Goal: Information Seeking & Learning: Learn about a topic

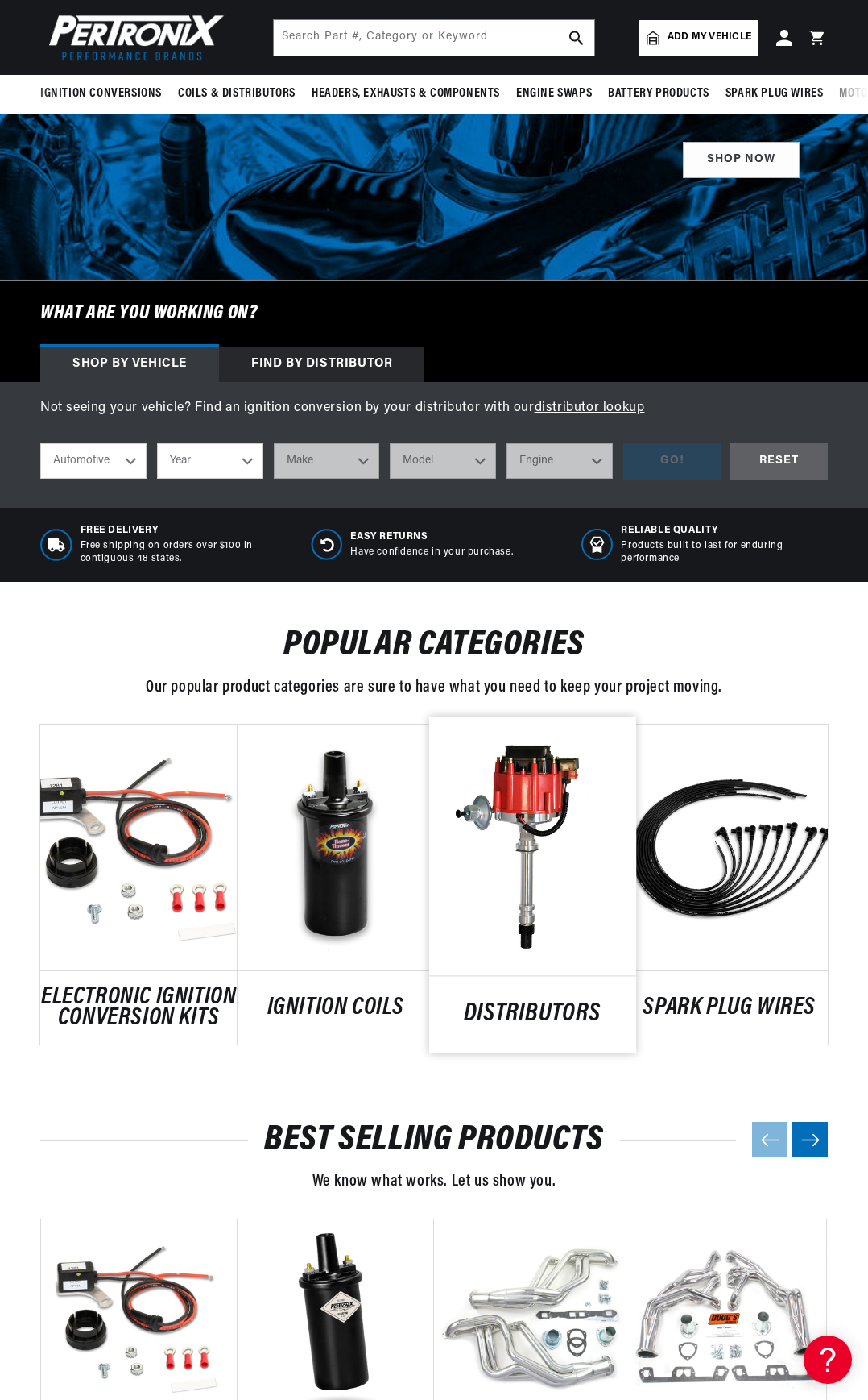
click at [566, 1004] on link "DISTRIBUTORS" at bounding box center [532, 1014] width 207 height 22
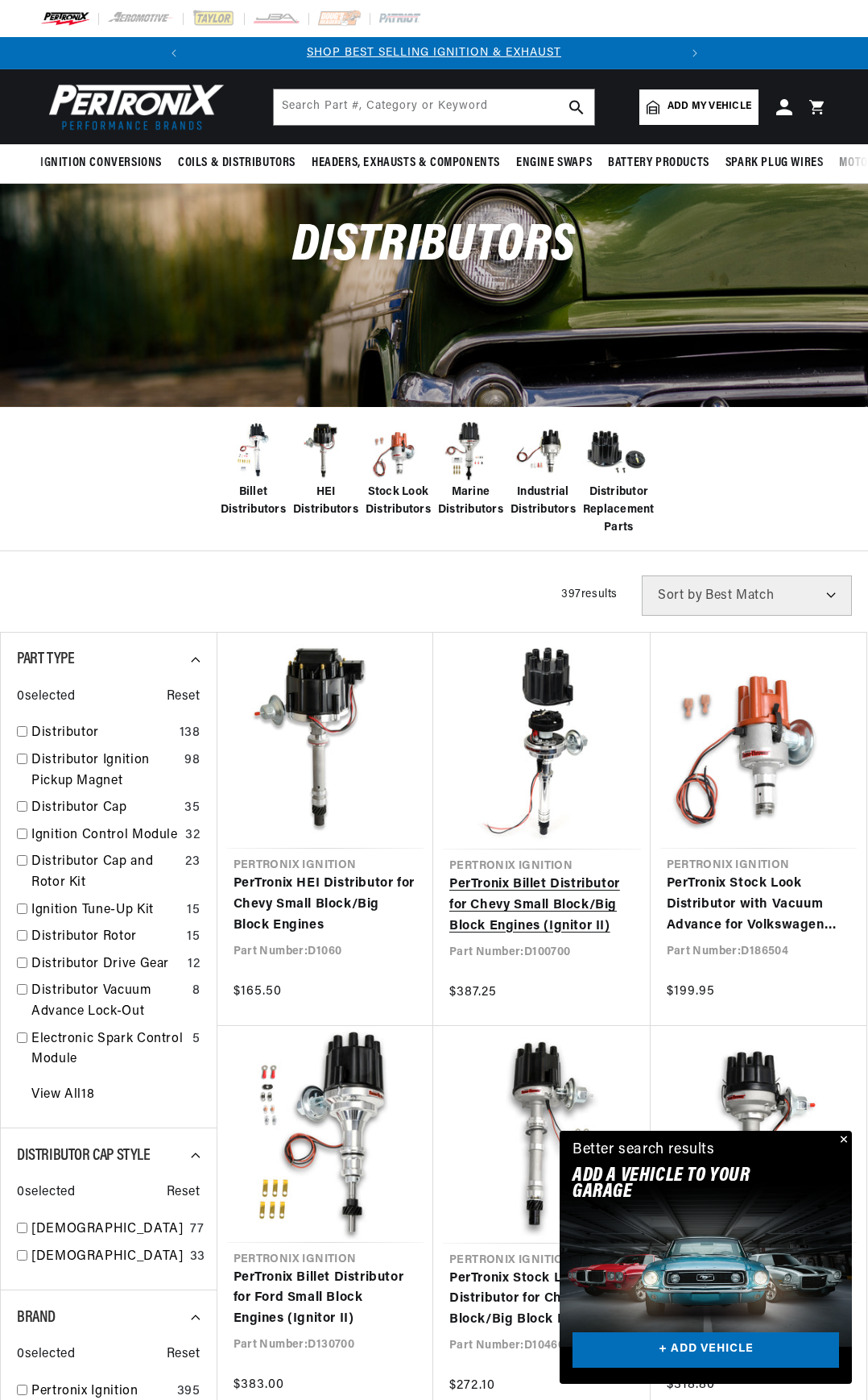
scroll to position [549, 0]
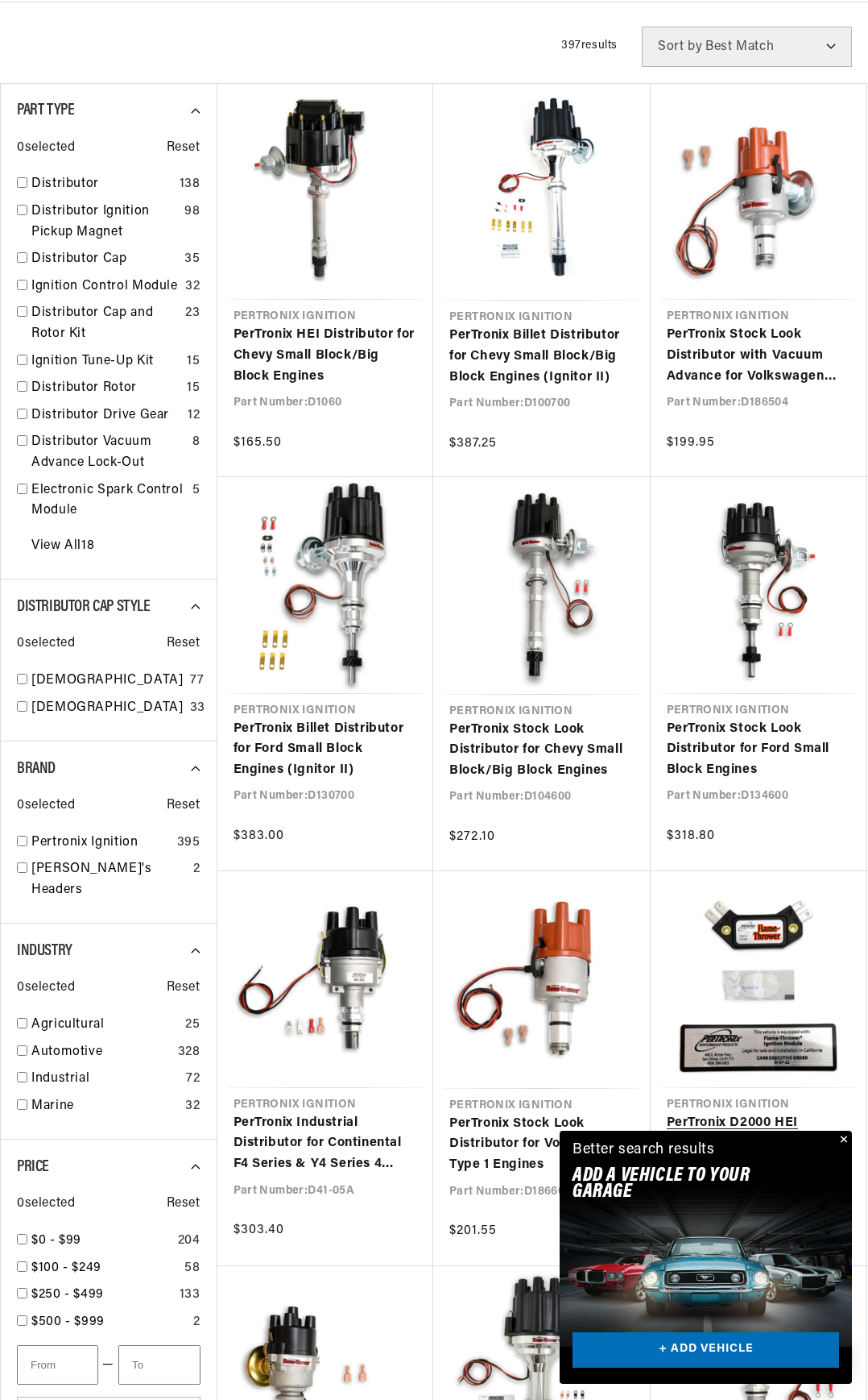
click at [729, 1112] on link "PerTronix D2000 HEI Performance Ignition Module for GM 4-Pin" at bounding box center [758, 1144] width 184 height 62
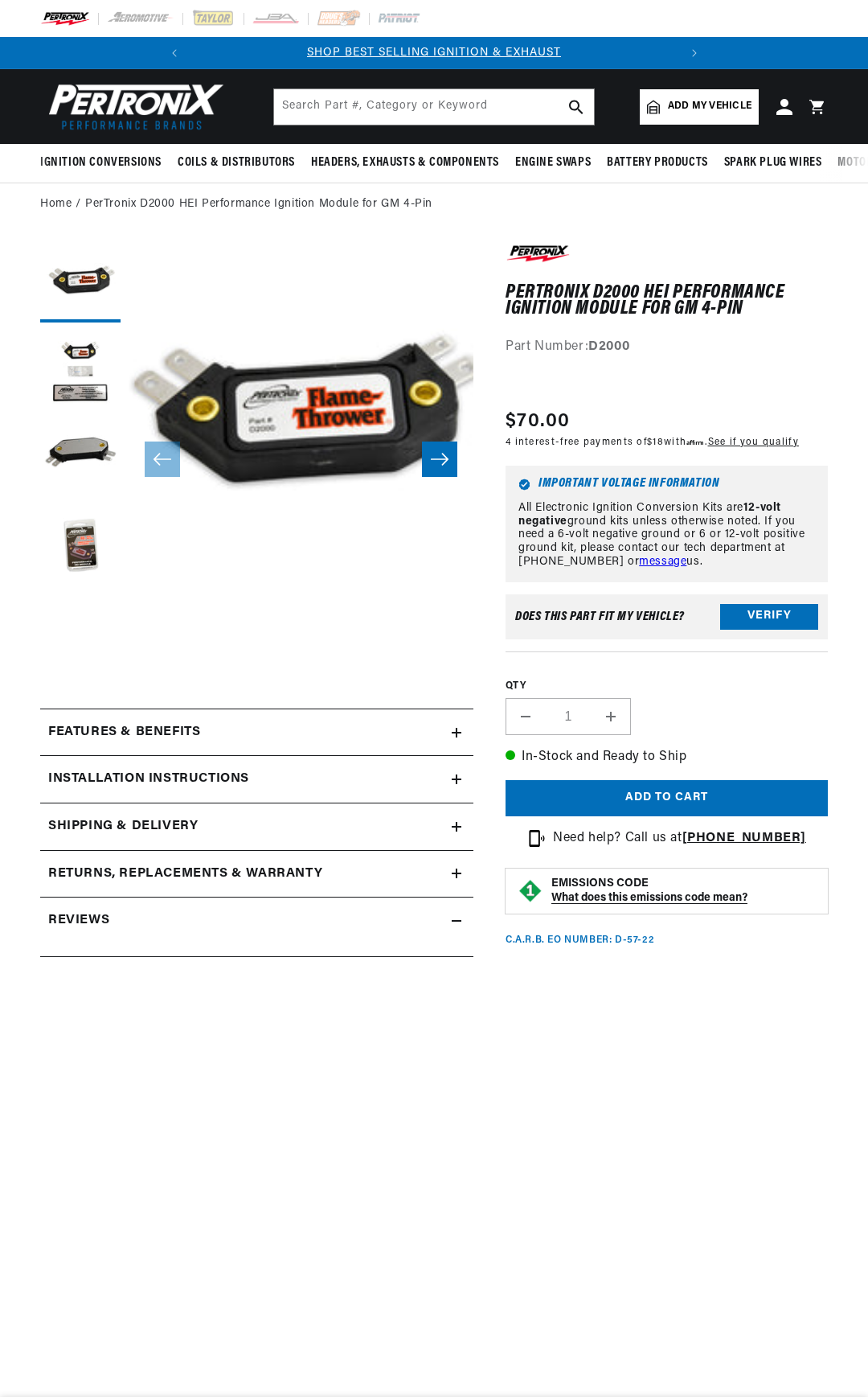
click at [445, 733] on div "Features & Benefits" at bounding box center [246, 732] width 411 height 21
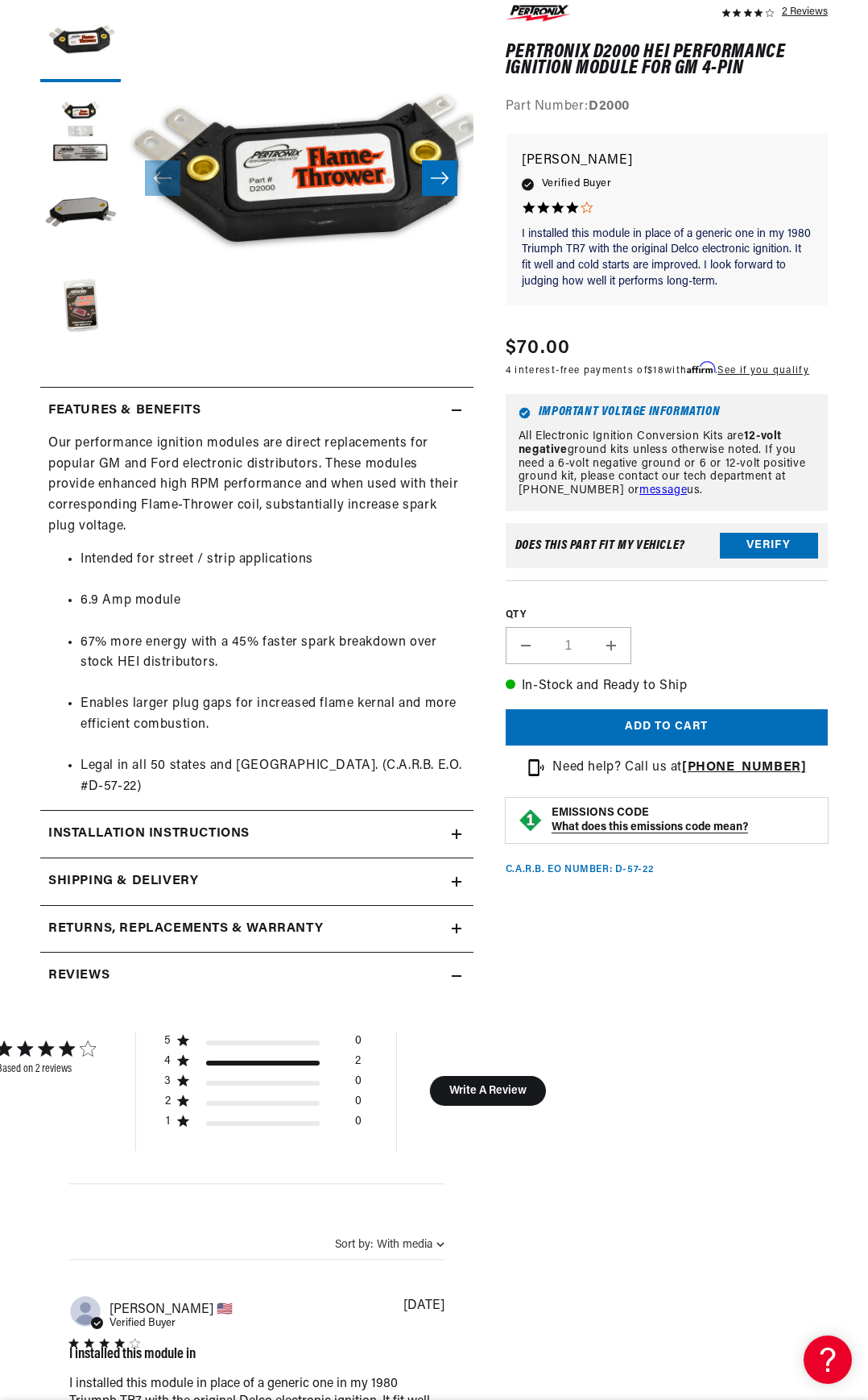
scroll to position [0, 488]
click at [189, 824] on h2 "Installation instructions" at bounding box center [148, 834] width 201 height 21
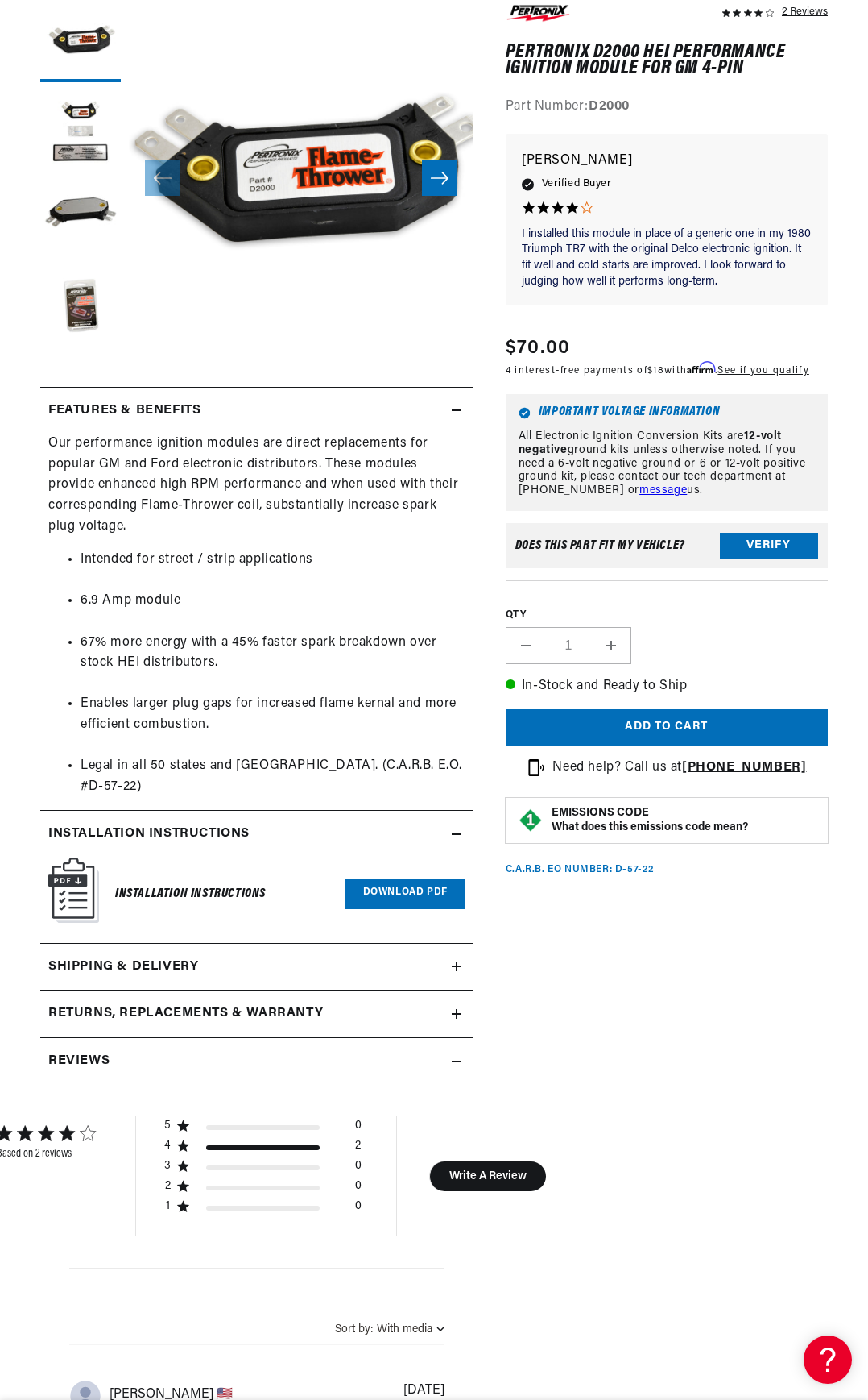
click at [160, 943] on summary "Shipping & Delivery" at bounding box center [257, 966] width 433 height 46
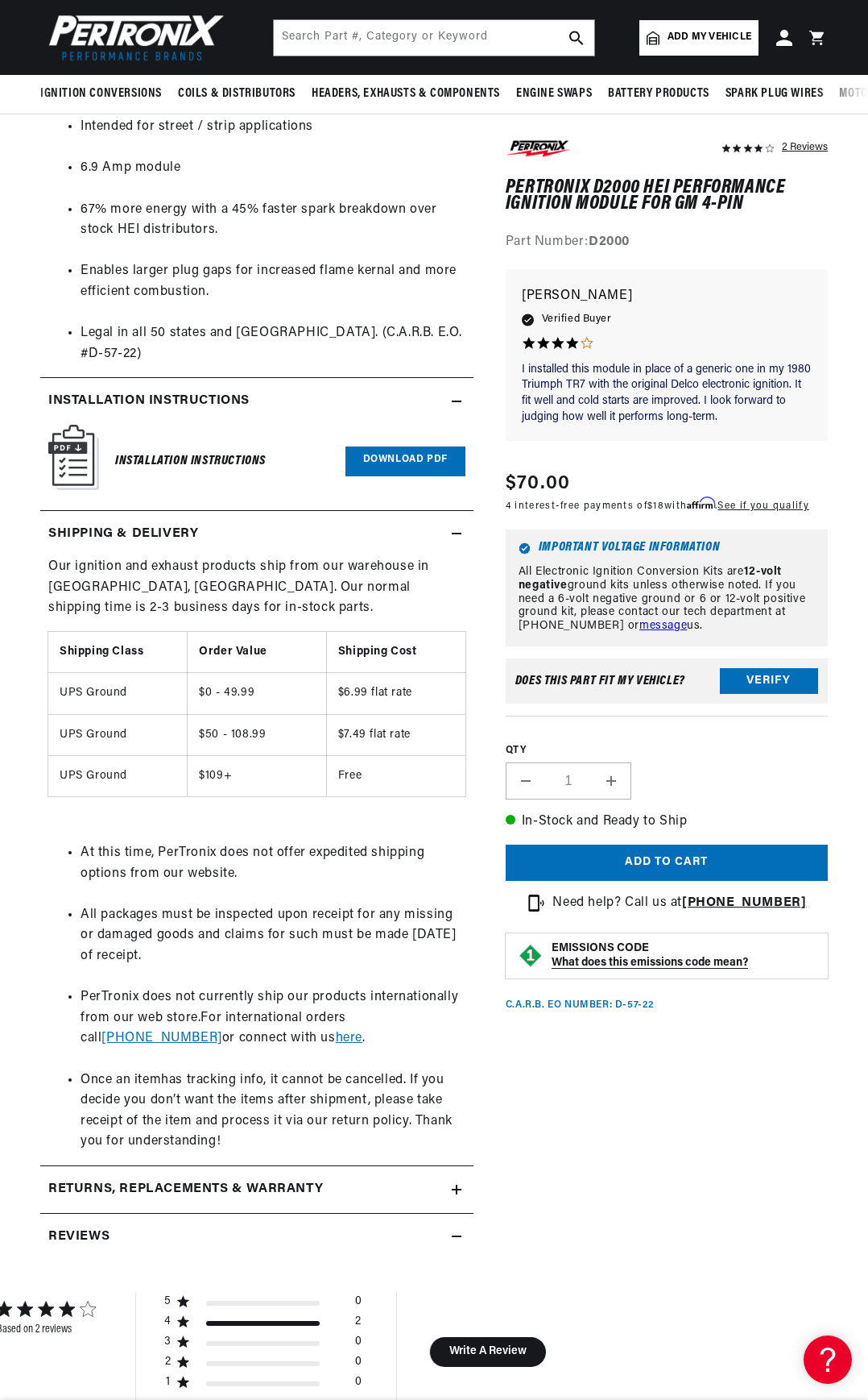
scroll to position [563, 0]
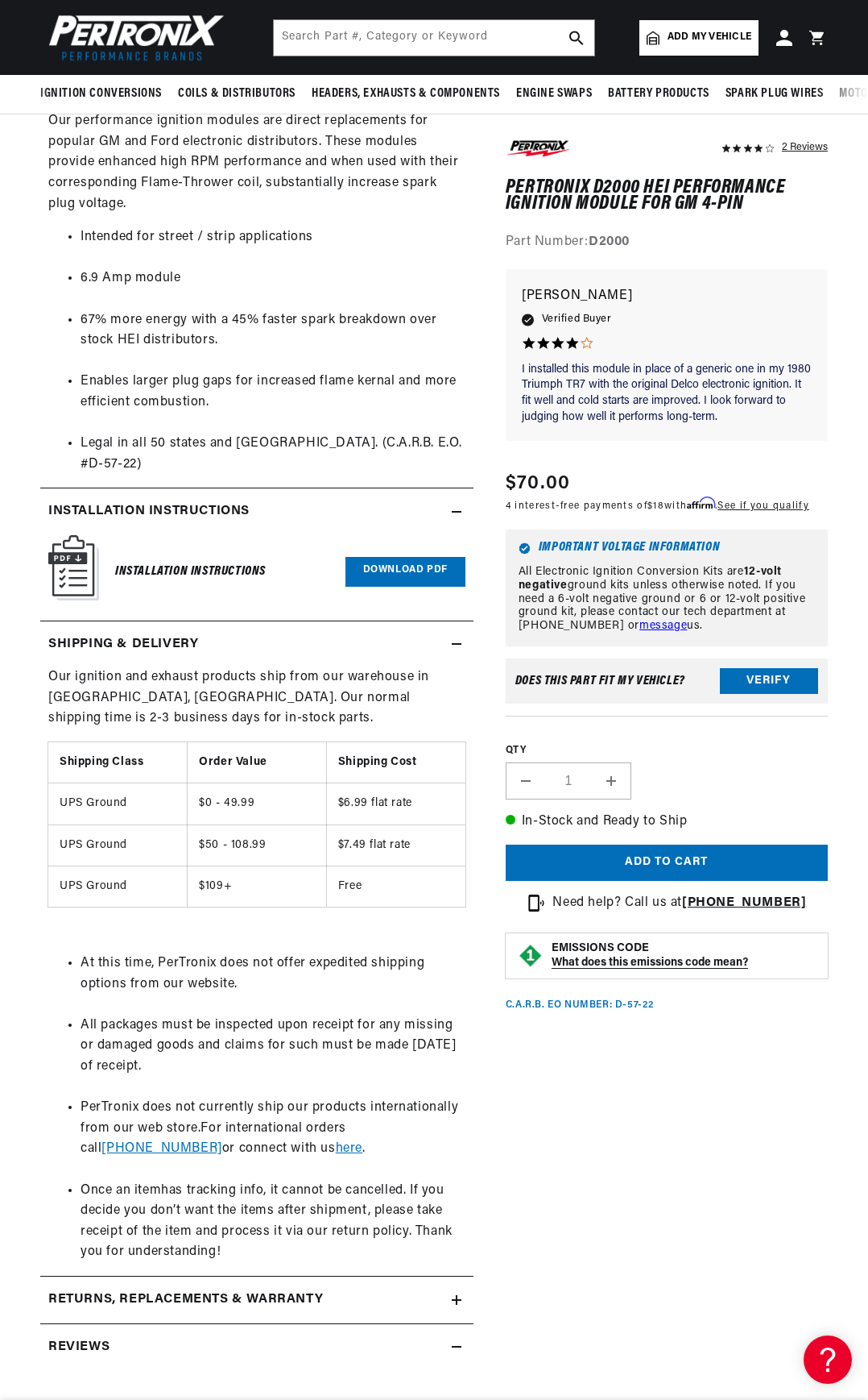
click at [383, 558] on link "Download PDF" at bounding box center [405, 572] width 120 height 30
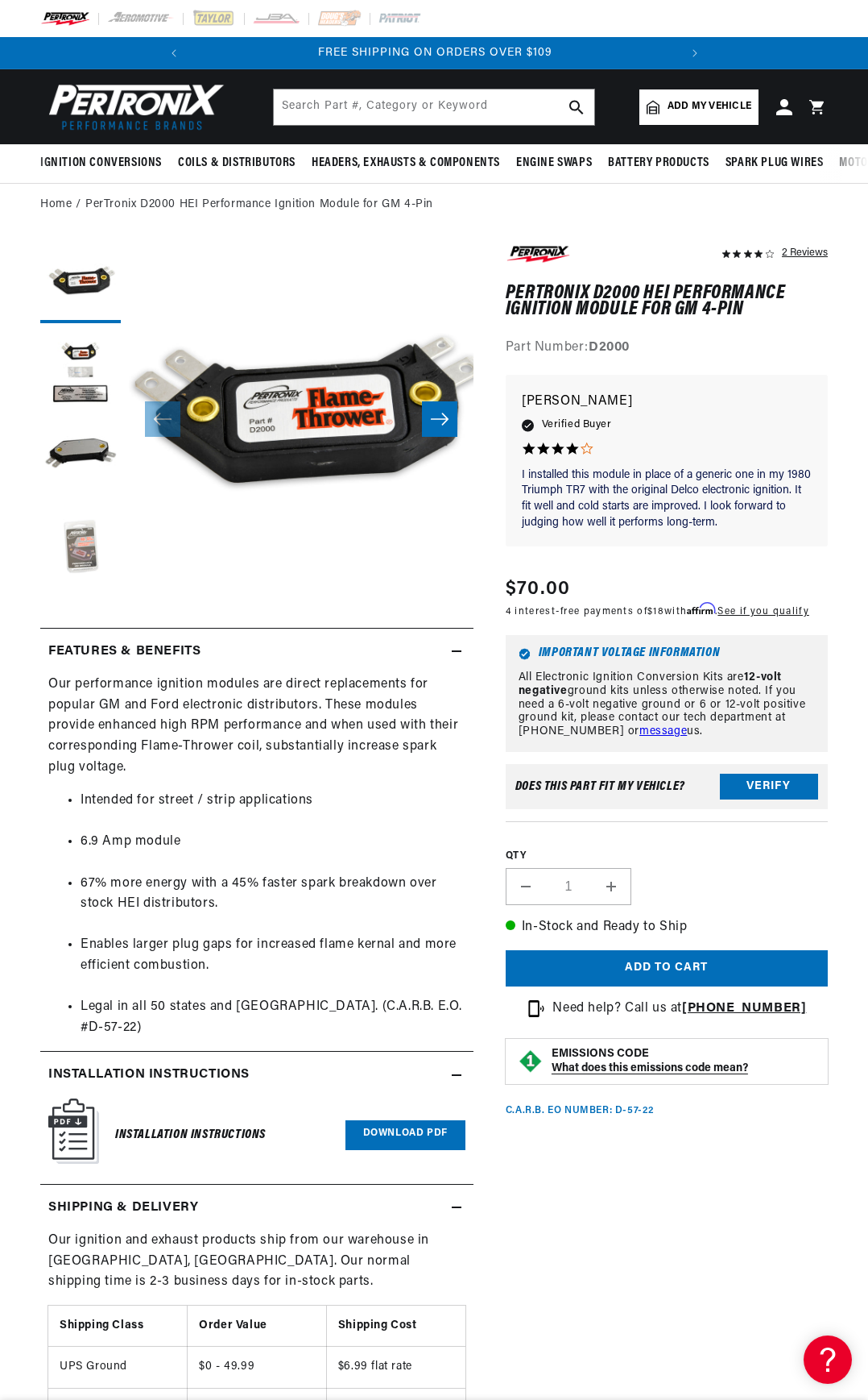
scroll to position [0, 0]
click at [70, 362] on button "Load image 2 in gallery view" at bounding box center [80, 371] width 80 height 80
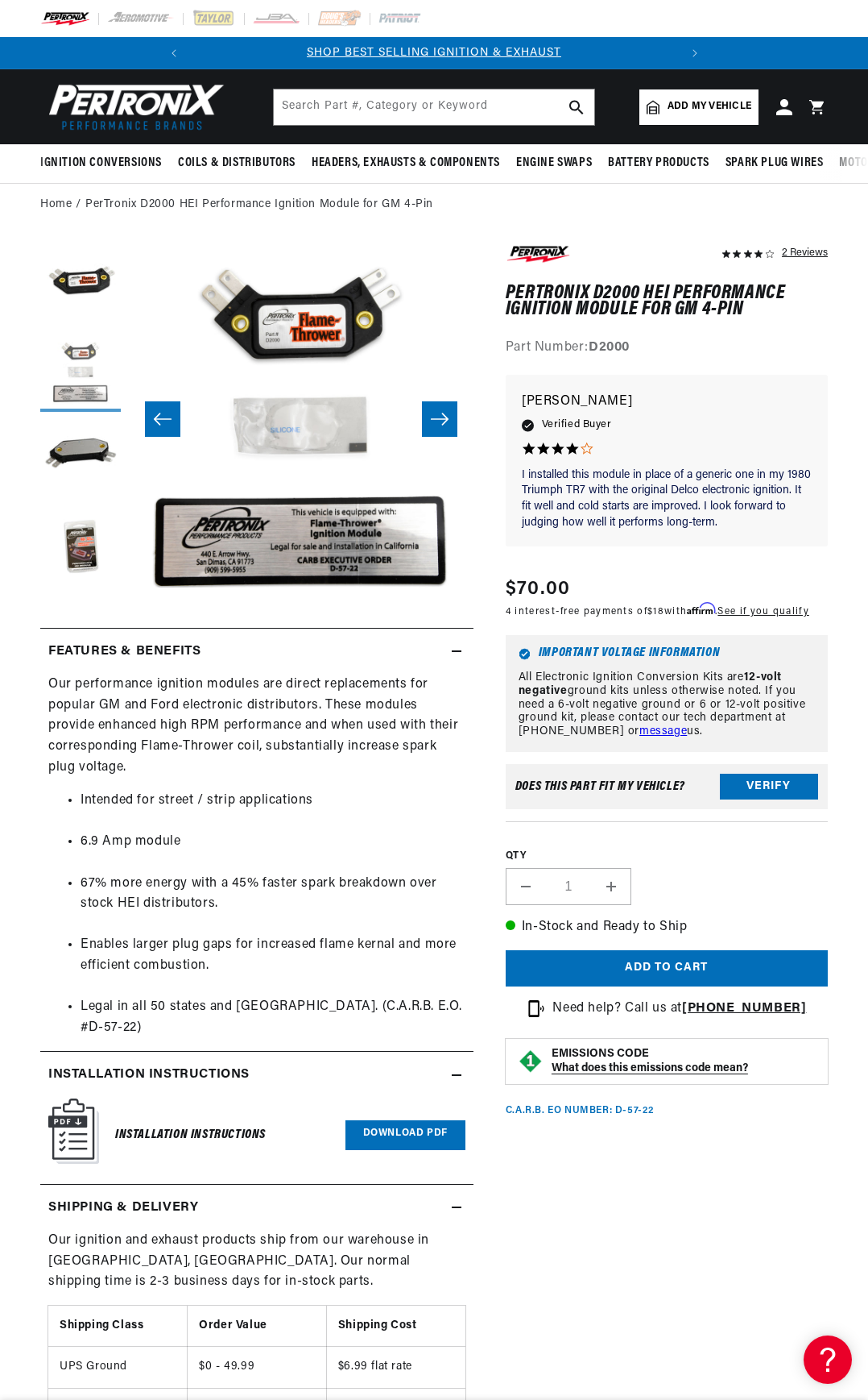
scroll to position [0, 488]
click at [79, 454] on button "Load image 3 in gallery view" at bounding box center [80, 460] width 80 height 80
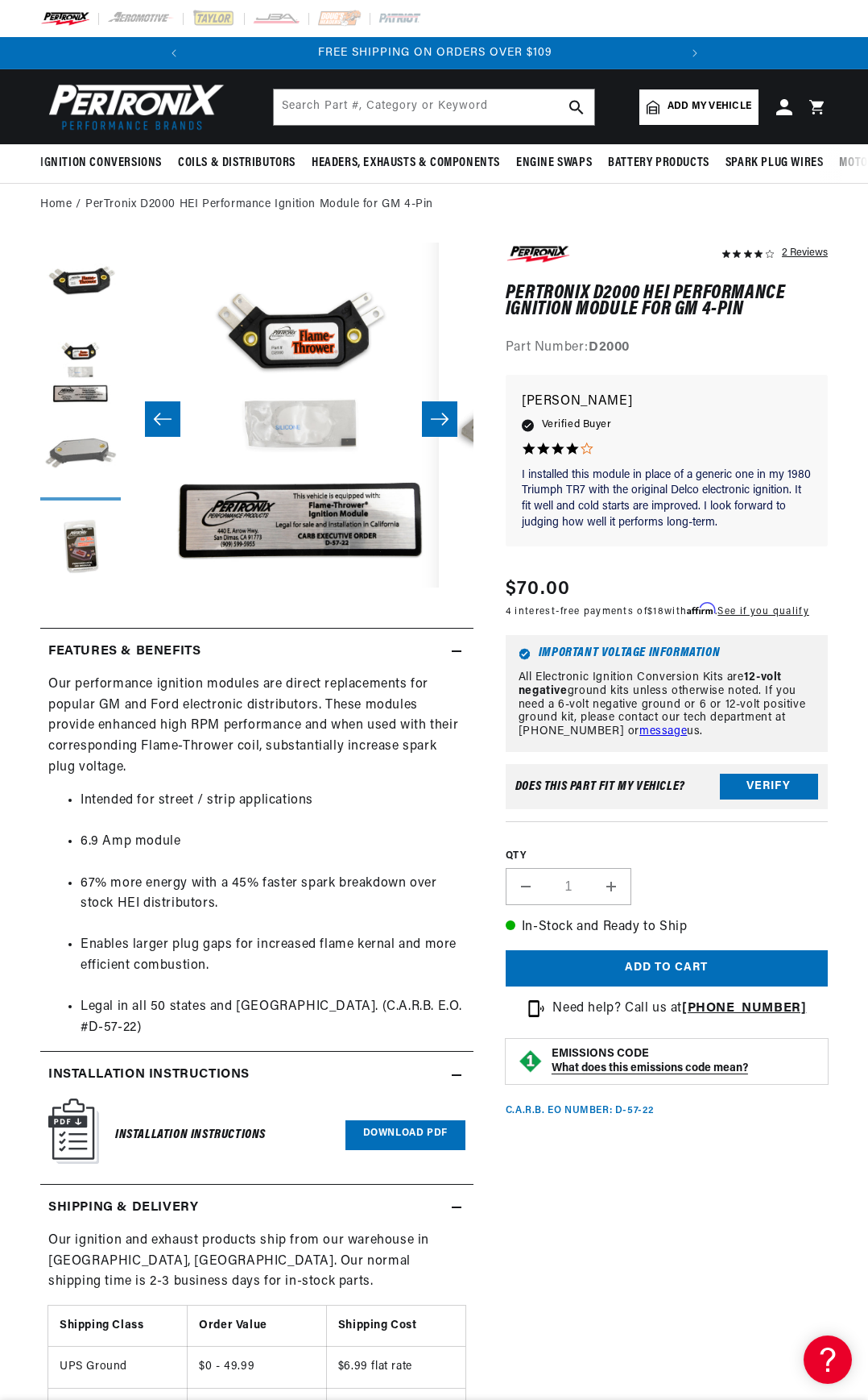
scroll to position [0, 689]
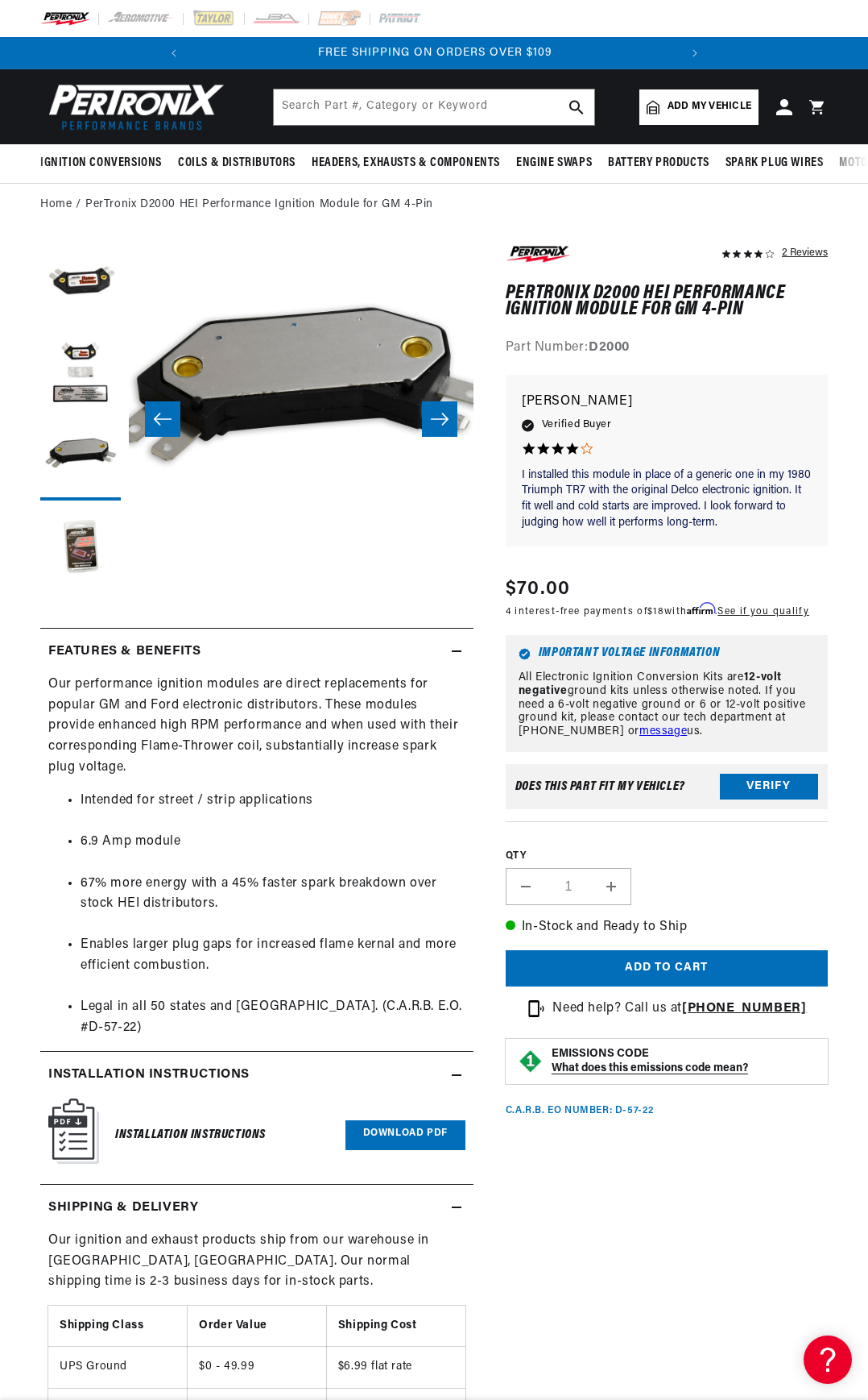
click at [447, 410] on button "Slide right" at bounding box center [439, 418] width 35 height 35
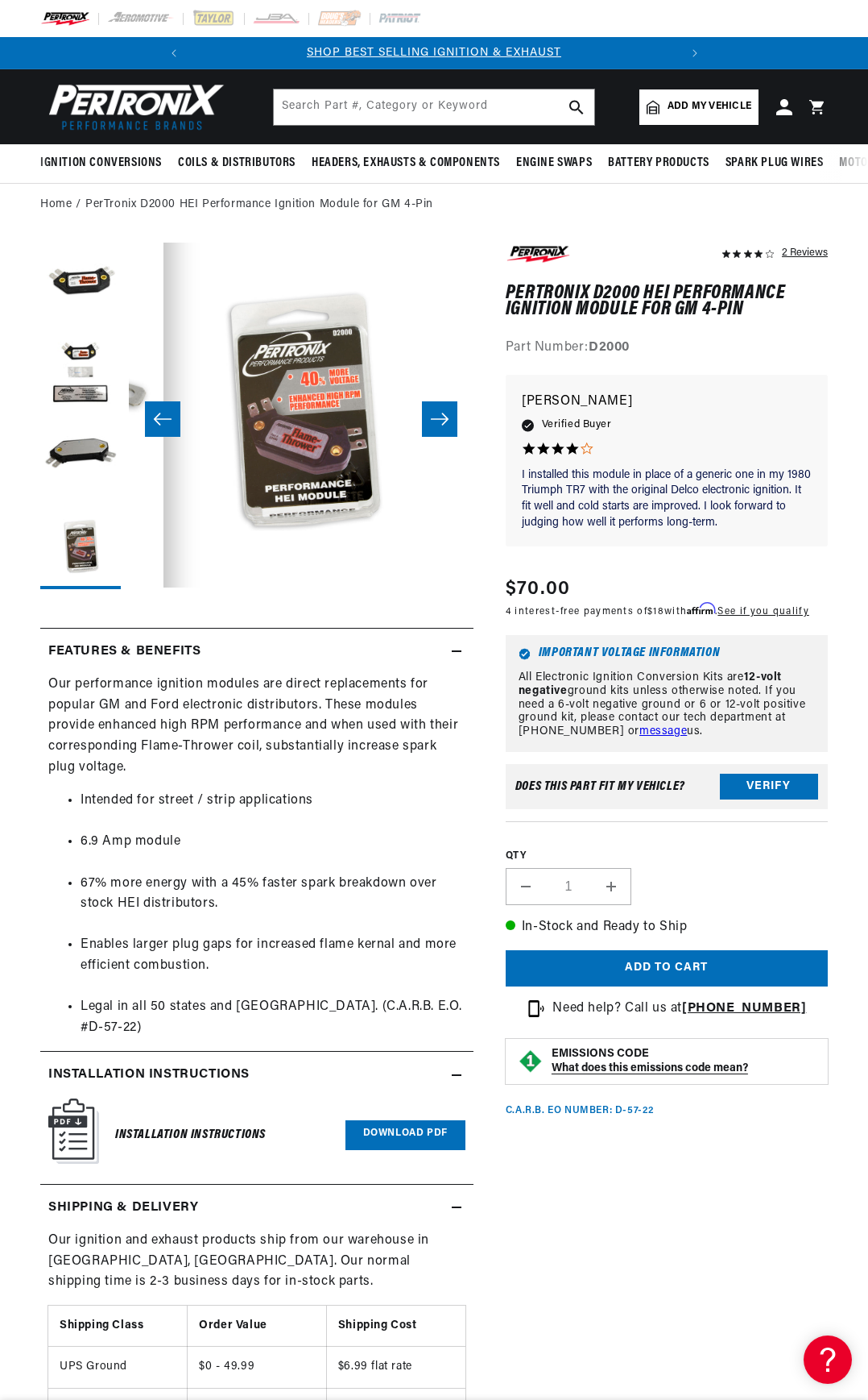
click at [447, 410] on button "Slide right" at bounding box center [439, 418] width 35 height 35
click at [166, 409] on button "Slide left" at bounding box center [162, 418] width 35 height 35
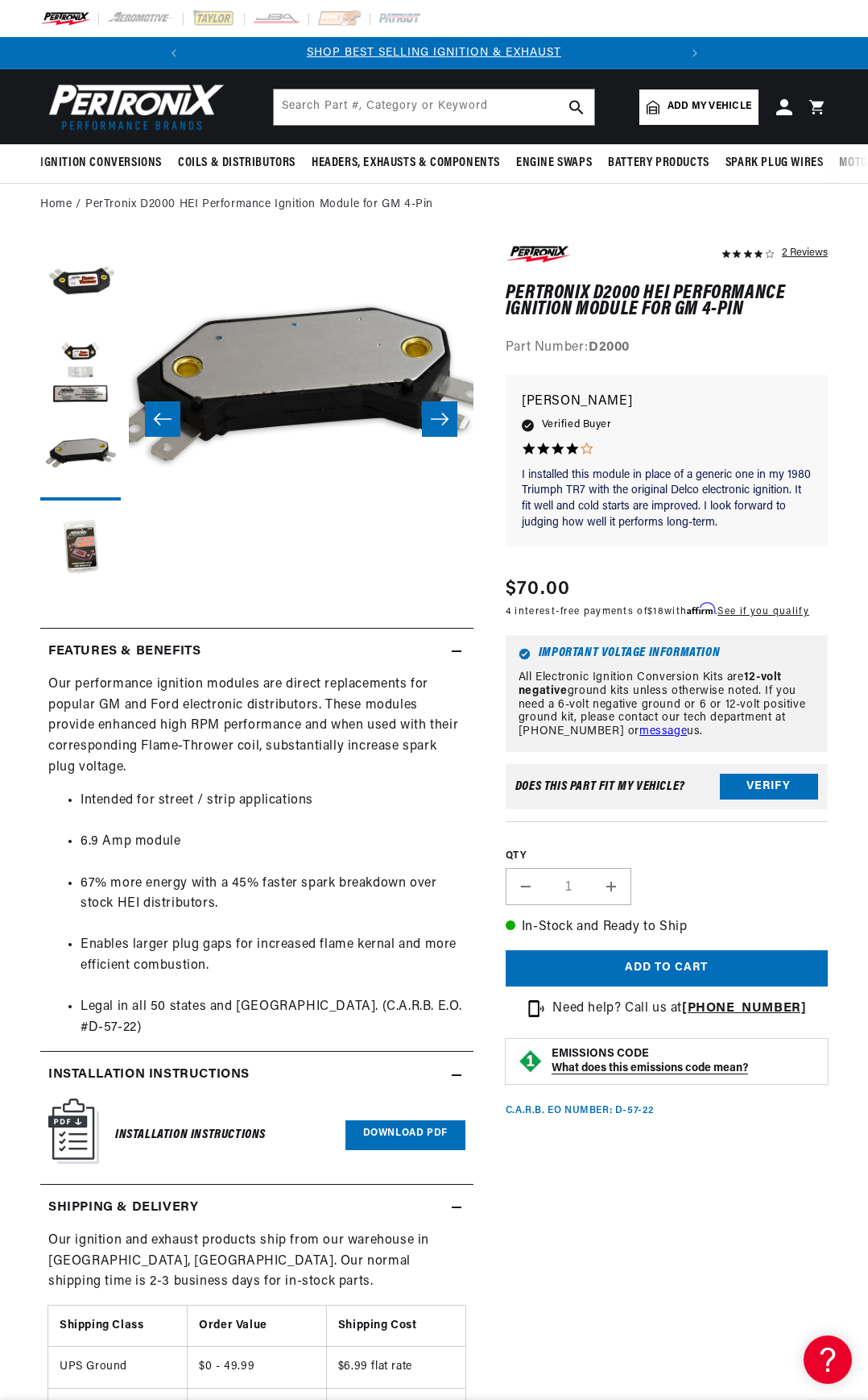
click at [163, 421] on icon "Slide left" at bounding box center [163, 418] width 19 height 16
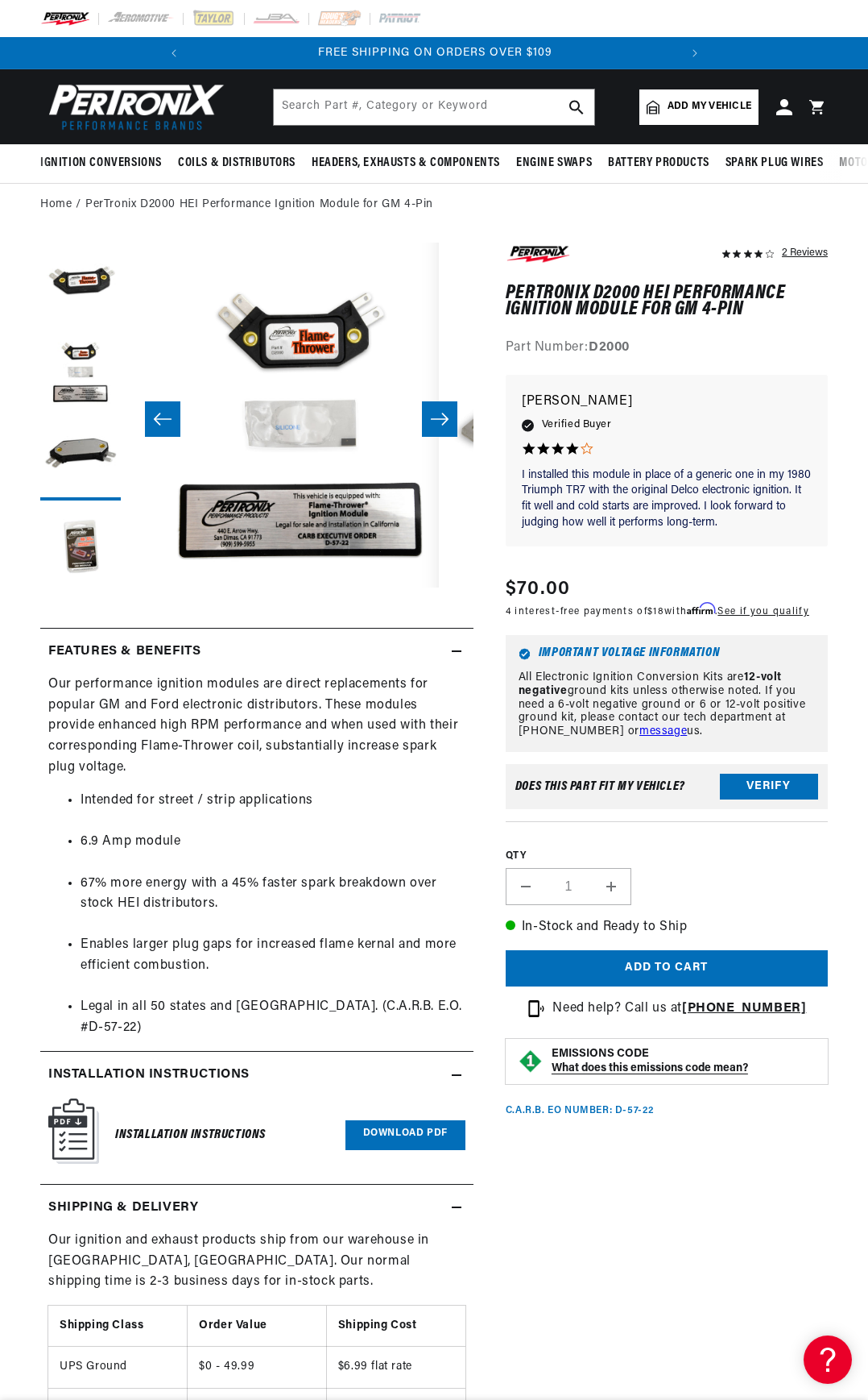
click at [163, 421] on icon "Slide left" at bounding box center [163, 418] width 19 height 16
